Goal: Task Accomplishment & Management: Manage account settings

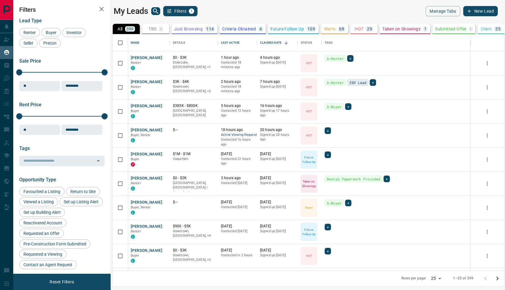
scroll to position [236, 391]
click at [146, 105] on button "Yukiko Asada" at bounding box center [147, 106] width 32 height 6
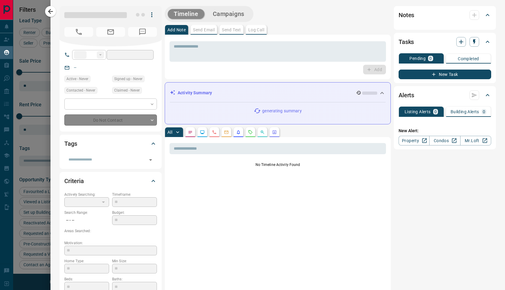
type input "**"
type input "**********"
type input "*"
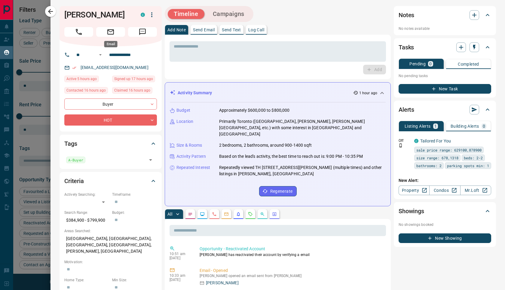
click at [146, 30] on icon "Message" at bounding box center [142, 32] width 7 height 7
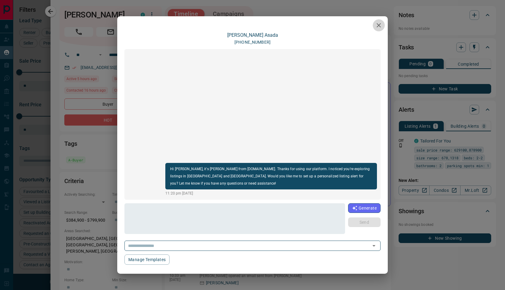
click at [374, 25] on button "button" at bounding box center [379, 25] width 12 height 12
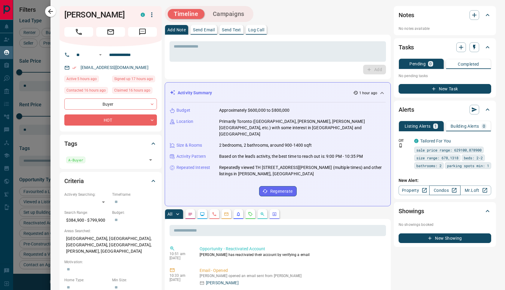
click at [440, 195] on link "Condos" at bounding box center [444, 190] width 31 height 10
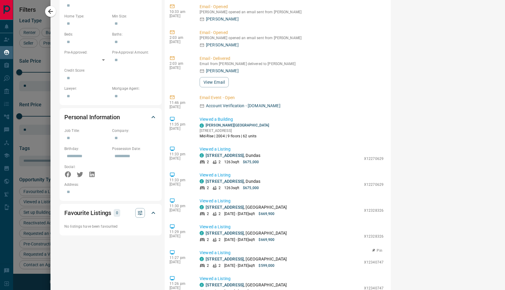
scroll to position [261, 0]
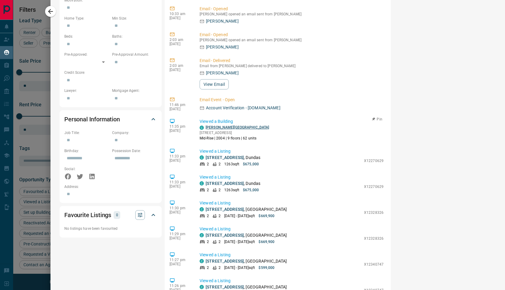
click at [223, 125] on link "Spencer Creek Village" at bounding box center [237, 127] width 63 height 4
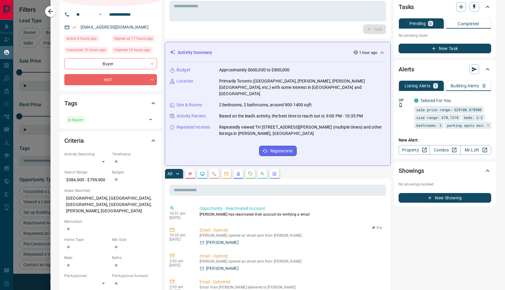
scroll to position [0, 0]
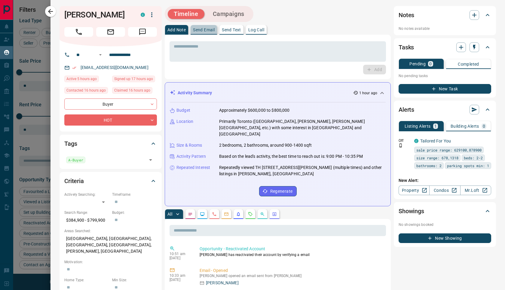
click at [202, 27] on button "Send Email" at bounding box center [204, 30] width 26 height 10
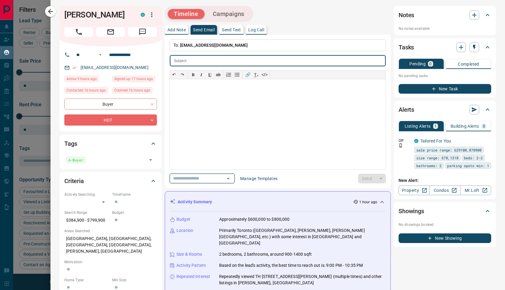
click at [206, 177] on input "text" at bounding box center [194, 178] width 46 height 8
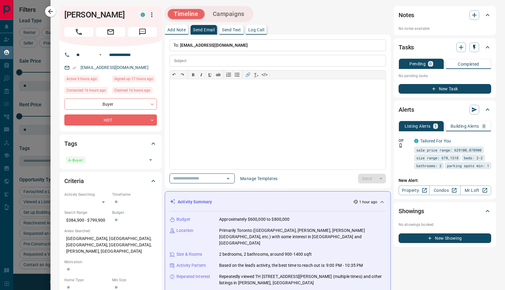
click at [279, 12] on div "Timeline Campaigns" at bounding box center [278, 14] width 226 height 16
click at [233, 14] on button "Campaigns" at bounding box center [229, 14] width 44 height 10
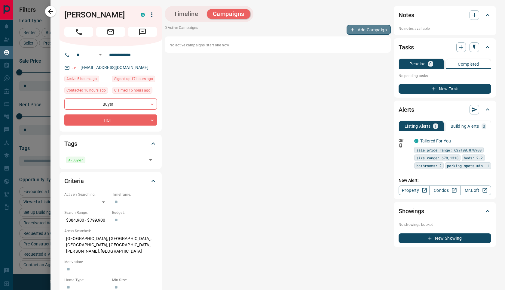
click at [370, 31] on button "Add Campaign" at bounding box center [369, 30] width 44 height 10
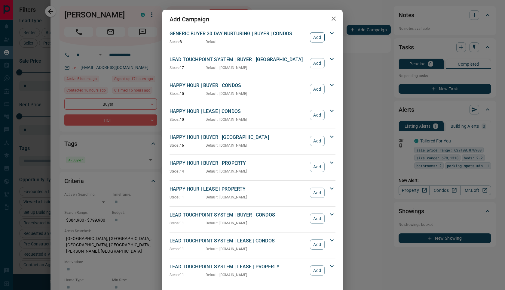
click at [320, 37] on button "Add" at bounding box center [317, 37] width 15 height 10
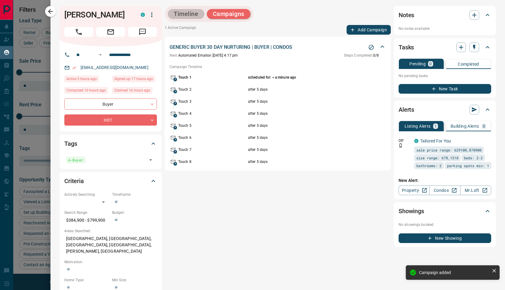
click at [186, 13] on button "Timeline" at bounding box center [186, 14] width 37 height 10
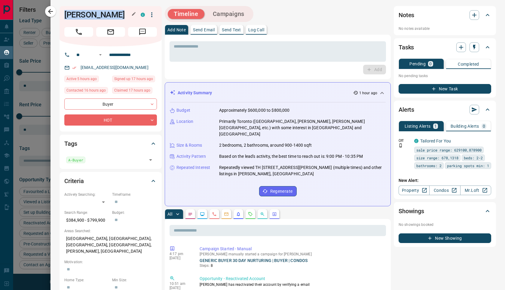
drag, startPoint x: 64, startPoint y: 15, endPoint x: 170, endPoint y: 27, distance: 106.4
click at [185, 75] on div "* ​ Add" at bounding box center [278, 57] width 226 height 44
drag, startPoint x: 143, startPoint y: 67, endPoint x: 81, endPoint y: 67, distance: 61.9
click at [81, 67] on div "combers_reach4j@icloud.com" at bounding box center [110, 68] width 93 height 10
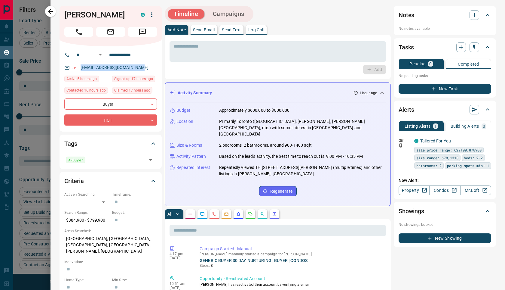
click at [157, 70] on div "**********" at bounding box center [111, 88] width 102 height 85
drag, startPoint x: 150, startPoint y: 69, endPoint x: 80, endPoint y: 69, distance: 69.7
click at [80, 69] on div "combers_reach4j@icloud.com" at bounding box center [110, 68] width 93 height 10
click at [142, 68] on div "combers_reach4j@icloud.com" at bounding box center [110, 68] width 93 height 10
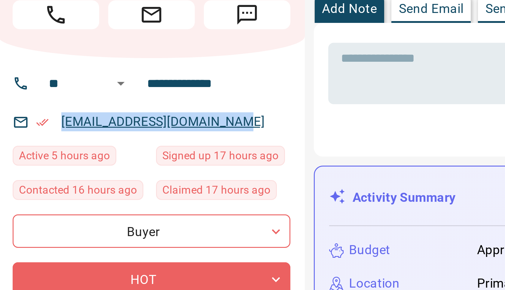
drag, startPoint x: 142, startPoint y: 70, endPoint x: 81, endPoint y: 69, distance: 60.4
click at [81, 69] on div "combers_reach4j@icloud.com" at bounding box center [110, 68] width 93 height 10
click at [144, 67] on div "combers_reach4j@icloud.com" at bounding box center [110, 68] width 93 height 10
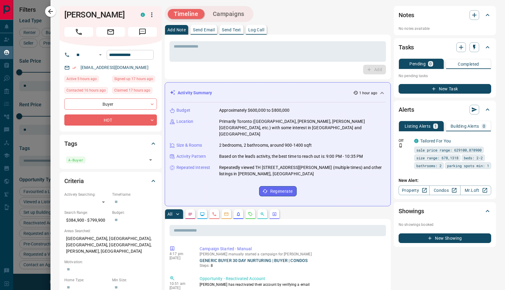
click at [131, 55] on input "**********" at bounding box center [130, 55] width 47 height 10
drag, startPoint x: 142, startPoint y: 55, endPoint x: 106, endPoint y: 55, distance: 36.7
click at [106, 55] on div "**********" at bounding box center [108, 55] width 72 height 10
click at [86, 55] on icon "Clear" at bounding box center [84, 55] width 4 height 4
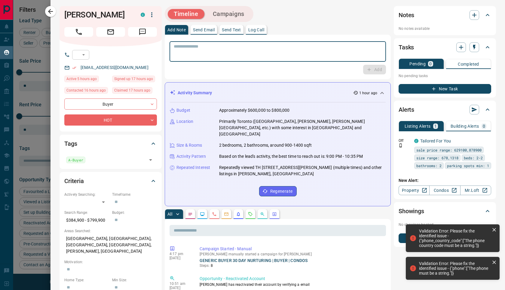
click at [186, 54] on textarea at bounding box center [278, 51] width 208 height 15
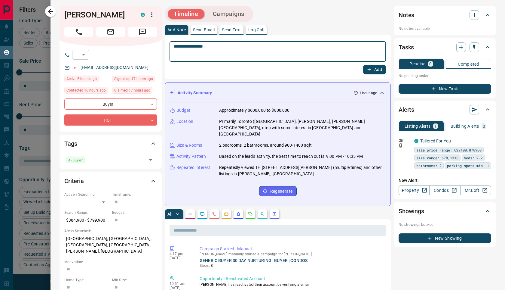
type textarea "**********"
click at [377, 69] on button "Add" at bounding box center [374, 70] width 23 height 10
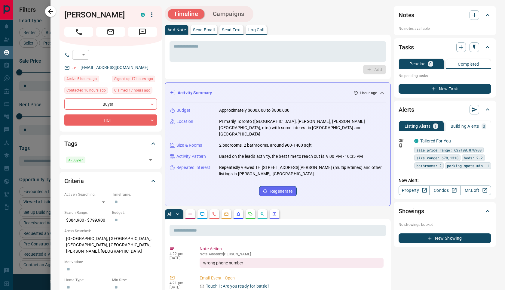
scroll to position [86, 0]
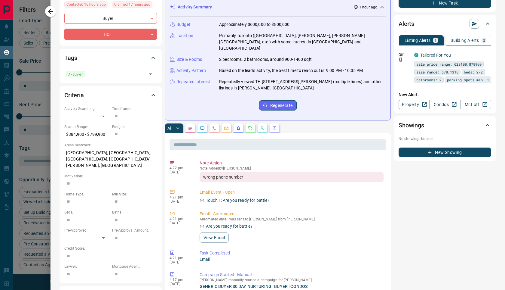
click at [250, 126] on icon "Requests" at bounding box center [250, 128] width 5 height 5
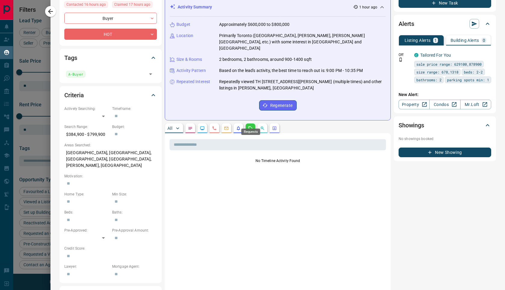
scroll to position [0, 0]
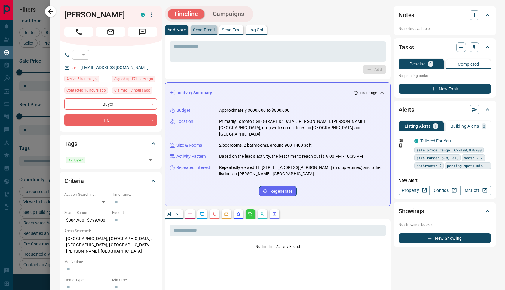
click at [196, 29] on p "Send Email" at bounding box center [204, 30] width 22 height 4
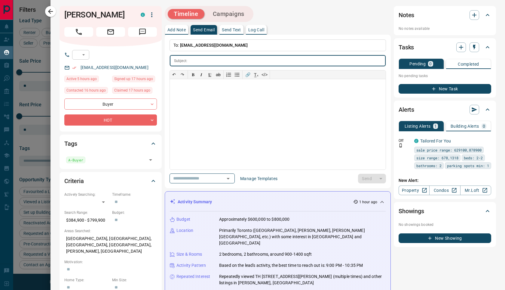
scroll to position [256, 0]
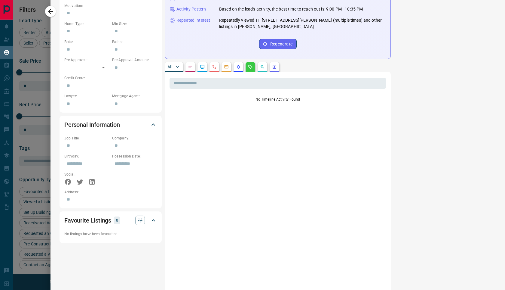
click at [172, 65] on p "All" at bounding box center [169, 67] width 5 height 4
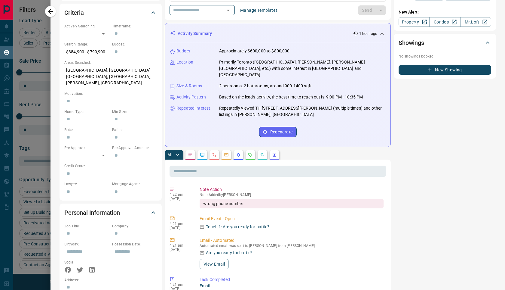
scroll to position [0, 0]
